Goal: Task Accomplishment & Management: Manage account settings

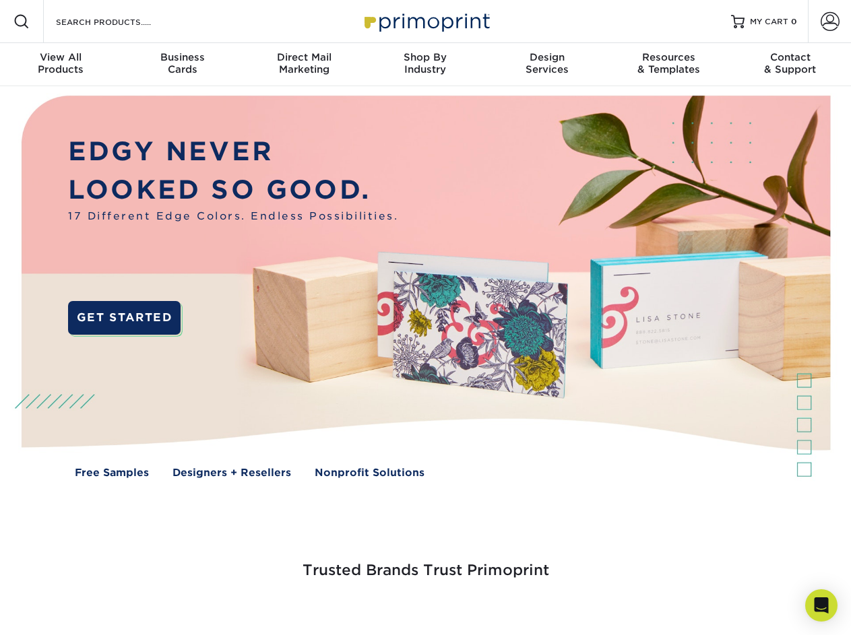
click at [0, 0] on div "OR" at bounding box center [0, 0] width 0 height 0
click at [0, 0] on input "Resources Menu" at bounding box center [0, 0] width 0 height 0
checkbox input "true"
click at [808, 0] on span "Account" at bounding box center [808, -1] width 1 height 1
click at [0, 0] on span "SIGN IN" at bounding box center [0, 0] width 0 height 0
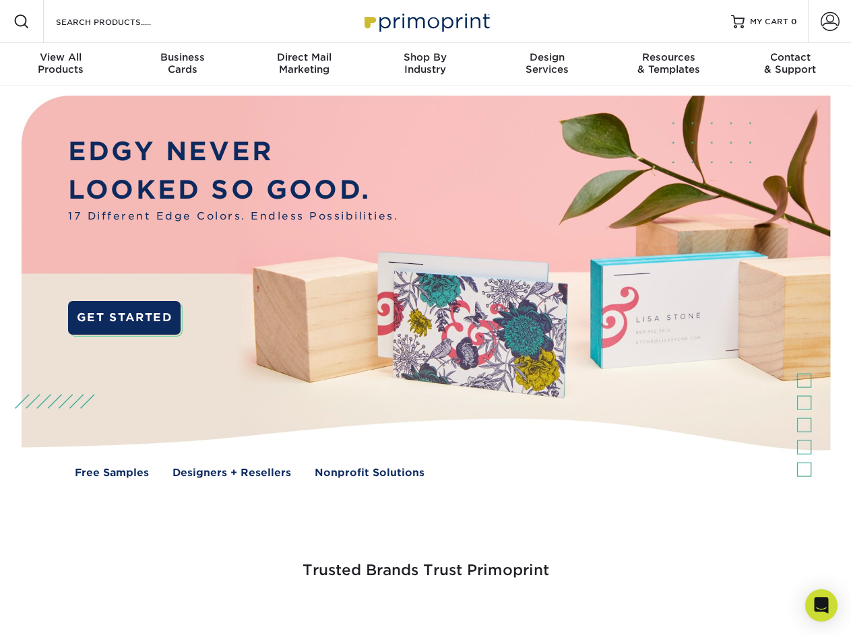
click at [0, 0] on span "CREATE AN ACCOUNT" at bounding box center [0, 0] width 0 height 0
click at [0, 0] on div at bounding box center [0, 0] width 0 height 0
